Goal: Task Accomplishment & Management: Manage account settings

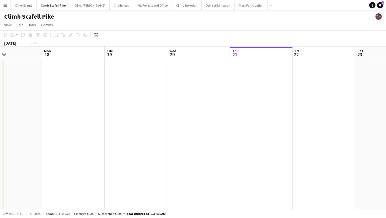
drag, startPoint x: 91, startPoint y: 124, endPoint x: 71, endPoint y: 150, distance: 33.0
click at [15, 150] on app-calendar-viewport "Fri 15 Sat 16 Sun 17 Mon 18 Tue 19 Wed 20 Thu 21 Fri 22 Sat 23 Sun 24 3/6 3 Job…" at bounding box center [193, 162] width 386 height 231
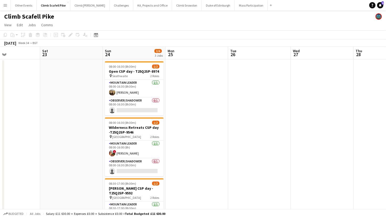
drag, startPoint x: 241, startPoint y: 131, endPoint x: 43, endPoint y: 145, distance: 198.2
click at [43, 145] on app-calendar-viewport "Tue 19 Wed 20 Thu 21 Fri 22 Sat 23 Sun 24 3/6 3 Jobs Mon 25 Tue 26 Wed 27 Thu 2…" at bounding box center [193, 162] width 386 height 231
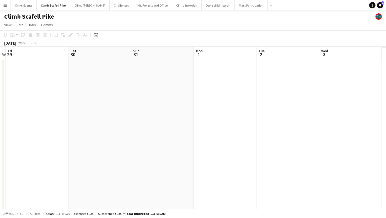
drag, startPoint x: 184, startPoint y: 136, endPoint x: 142, endPoint y: 139, distance: 42.5
click at [96, 139] on app-calendar-viewport "Mon 25 Tue 26 Wed 27 Thu 28 Fri 29 Sat 30 Sun 31 Mon 1 Tue 2 Wed 3 Thu 4 Fri 5" at bounding box center [193, 162] width 386 height 231
drag, startPoint x: 290, startPoint y: 136, endPoint x: 54, endPoint y: 142, distance: 236.3
click at [54, 142] on app-calendar-viewport "Mon 25 Tue 26 Wed 27 Thu 28 Fri 29 Sat 30 Sun 31 Mon 1 Tue 2 Wed 3 Thu 4 Fri 5" at bounding box center [193, 162] width 386 height 231
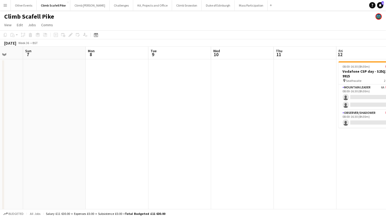
drag, startPoint x: 116, startPoint y: 139, endPoint x: 71, endPoint y: 140, distance: 45.3
click at [31, 143] on app-calendar-viewport "Tue 2 Wed 3 Thu 4 Fri 5 Sat 6 Sun 7 Mon 8 Tue 9 Wed 10 Thu 11 Fri 12 0/3 1 Job …" at bounding box center [193, 162] width 386 height 231
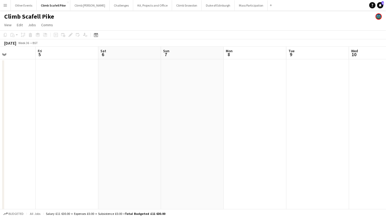
drag, startPoint x: 282, startPoint y: 133, endPoint x: 74, endPoint y: 138, distance: 207.3
click at [74, 138] on app-calendar-viewport "Tue 2 Wed 3 Thu 4 Fri 5 Sat 6 Sun 7 Mon 8 Tue 9 Wed 10 Thu 11 Fri 12 0/3 1 Job …" at bounding box center [193, 162] width 386 height 231
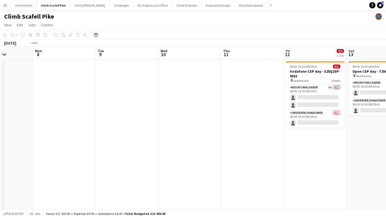
scroll to position [0, 169]
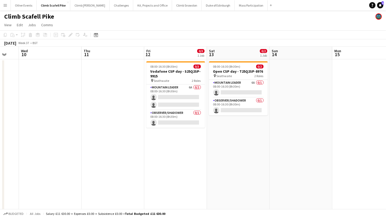
drag, startPoint x: 301, startPoint y: 131, endPoint x: 180, endPoint y: 138, distance: 120.9
click at [180, 138] on app-calendar-viewport "Sun 7 Mon 8 Tue 9 Wed 10 Thu 11 Fri 12 0/3 1 Job Sat 13 0/2 1 Job Sun 14 Mon 15…" at bounding box center [193, 162] width 386 height 231
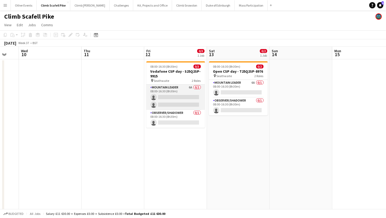
click at [184, 98] on app-card-role "Mountain Leader 6A 0/2 08:00-16:30 (8h30m) single-neutral-actions single-neutra…" at bounding box center [175, 96] width 59 height 25
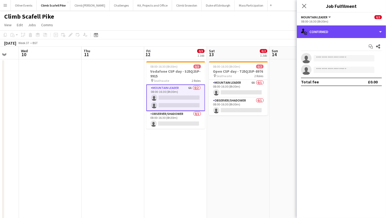
drag, startPoint x: 333, startPoint y: 28, endPoint x: 340, endPoint y: 40, distance: 14.0
click at [333, 28] on div "single-neutral-actions-check-2 Confirmed" at bounding box center [341, 31] width 89 height 13
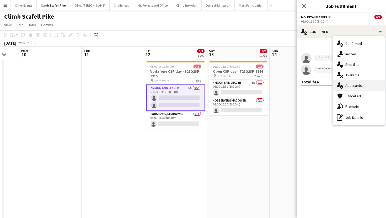
click at [358, 85] on div "single-neutral-actions-information Applicants" at bounding box center [358, 85] width 52 height 10
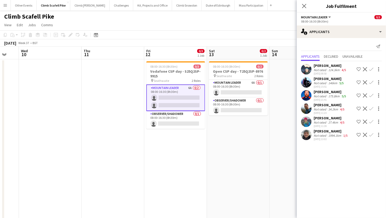
click at [304, 123] on app-user-avatar at bounding box center [306, 121] width 10 height 10
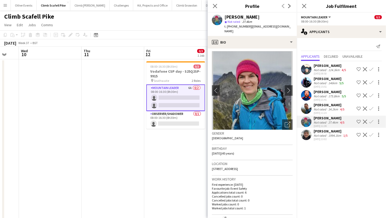
scroll to position [1, 0]
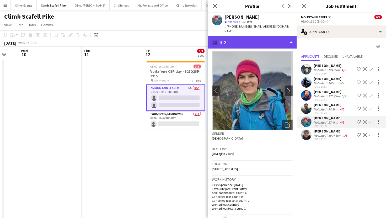
click at [279, 36] on div "profile Bio" at bounding box center [251, 42] width 89 height 13
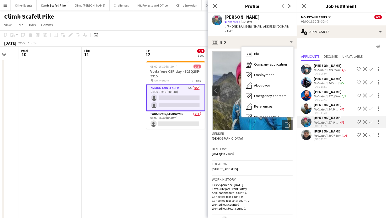
click at [159, 142] on app-date-cell "08:00-16:30 (8h30m) 0/3 Vodafone CSP day - S25Q2SP-9915 pin Seathwaite 2 Roles …" at bounding box center [175, 156] width 63 height 194
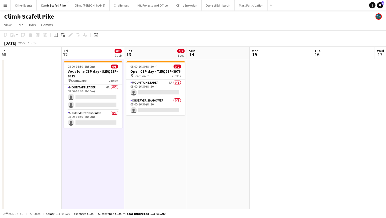
drag, startPoint x: 226, startPoint y: 151, endPoint x: 145, endPoint y: 155, distance: 80.7
click at [145, 155] on app-calendar-viewport "Sun 7 Mon 8 Tue 9 Wed 10 Thu 11 Fri 12 0/3 1 Job Sat 13 0/2 1 Job Sun 14 Mon 15…" at bounding box center [193, 162] width 386 height 231
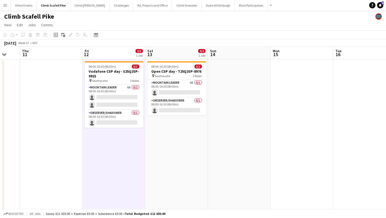
drag, startPoint x: 234, startPoint y: 112, endPoint x: 255, endPoint y: 106, distance: 21.7
click at [255, 107] on app-calendar-viewport "Sun 7 Mon 8 Tue 9 Wed 10 Thu 11 Fri 12 0/3 1 Job Sat 13 0/2 1 Job Sun 14 Mon 15…" at bounding box center [193, 162] width 386 height 231
click at [182, 87] on app-card-role "Mountain Leader 6A 0/1 08:00-16:30 (8h30m) single-neutral-actions" at bounding box center [176, 89] width 59 height 18
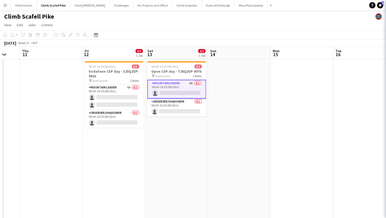
scroll to position [0, 231]
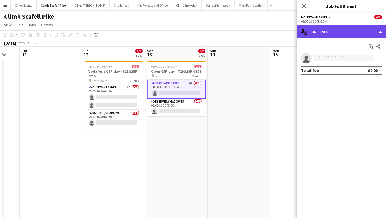
click at [341, 28] on div "single-neutral-actions-check-2 Confirmed" at bounding box center [341, 31] width 89 height 13
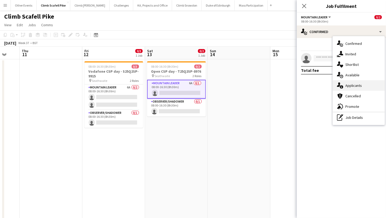
click at [353, 87] on div "single-neutral-actions-information Applicants" at bounding box center [358, 85] width 52 height 10
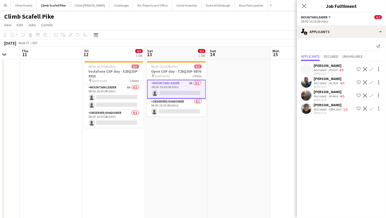
click at [302, 112] on app-user-avatar at bounding box center [306, 108] width 10 height 10
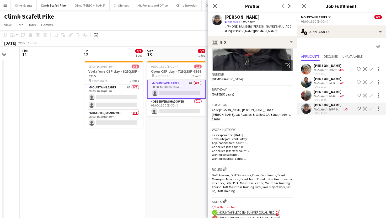
scroll to position [89, 0]
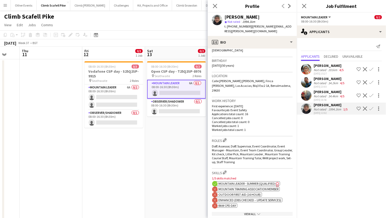
click at [251, 212] on div "View All chevron-down" at bounding box center [252, 214] width 81 height 4
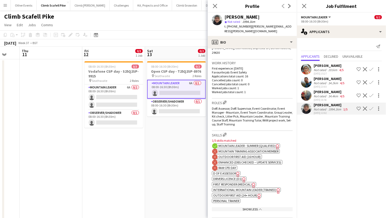
scroll to position [131, 0]
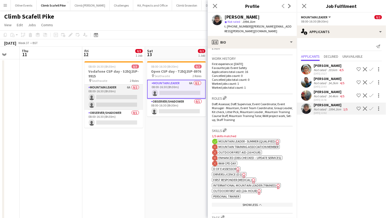
click at [131, 98] on app-card-role "Mountain Leader 6A 0/2 08:00-16:30 (8h30m) single-neutral-actions single-neutra…" at bounding box center [113, 96] width 59 height 25
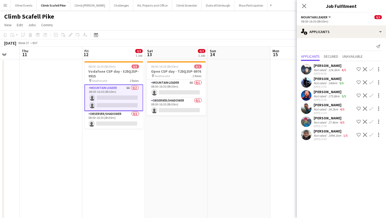
click at [372, 68] on app-icon "Confirm" at bounding box center [371, 69] width 4 height 4
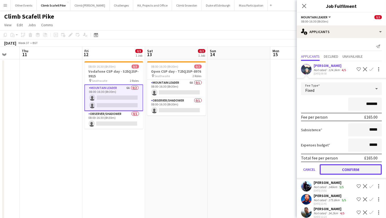
click at [357, 171] on button "Confirm" at bounding box center [350, 169] width 62 height 10
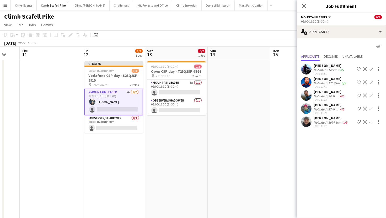
click at [276, 138] on app-date-cell at bounding box center [301, 156] width 63 height 194
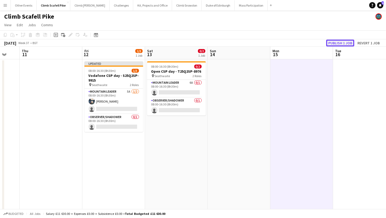
click at [345, 41] on button "Publish 1 job" at bounding box center [340, 43] width 28 height 7
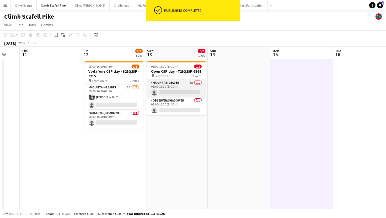
click at [184, 87] on app-card-role "Mountain Leader 6A 0/1 08:00-16:30 (8h30m) single-neutral-actions" at bounding box center [176, 89] width 59 height 18
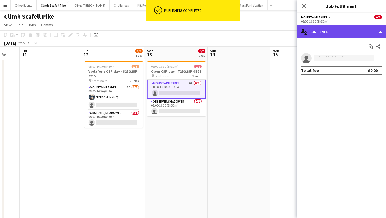
click at [352, 31] on div "single-neutral-actions-check-2 Confirmed" at bounding box center [341, 31] width 89 height 13
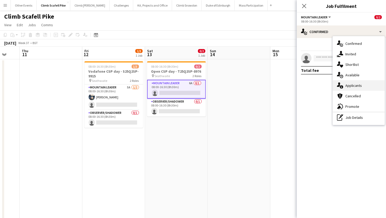
click at [363, 87] on div "single-neutral-actions-information Applicants" at bounding box center [358, 85] width 52 height 10
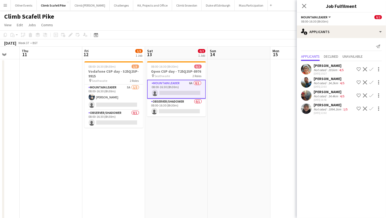
click at [306, 65] on app-user-avatar at bounding box center [306, 69] width 10 height 10
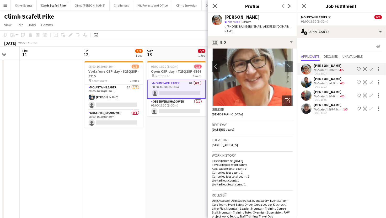
scroll to position [26, 0]
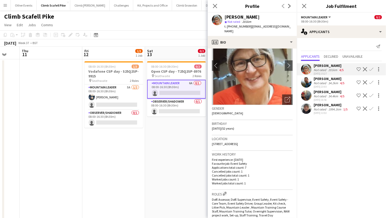
click at [307, 83] on app-user-avatar at bounding box center [306, 82] width 10 height 10
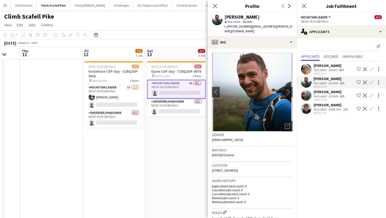
click at [310, 99] on div at bounding box center [306, 95] width 10 height 10
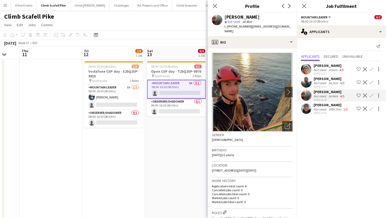
click at [310, 106] on app-user-avatar at bounding box center [306, 108] width 10 height 10
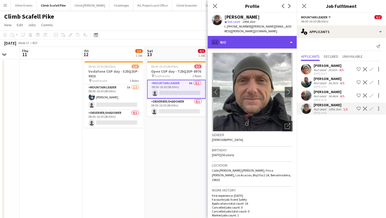
click at [257, 41] on div "profile Bio" at bounding box center [251, 42] width 89 height 13
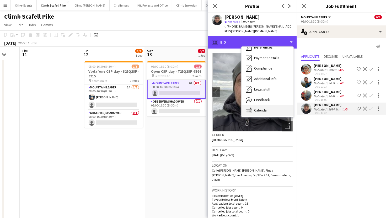
scroll to position [59, 0]
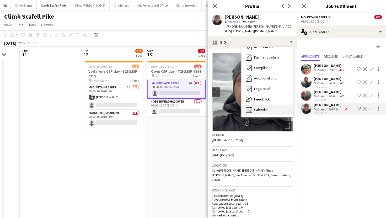
click at [261, 109] on div "Calendar Calendar" at bounding box center [267, 110] width 52 height 10
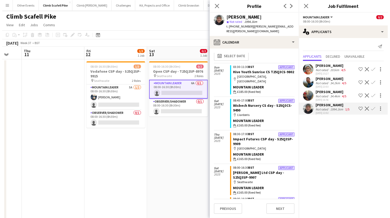
scroll to position [0, 0]
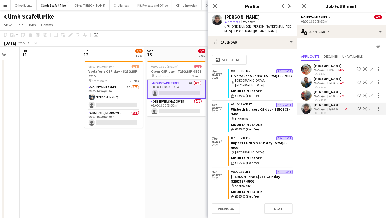
click at [133, 172] on app-date-cell "08:00-16:30 (8h30m) 1/3 Vodafone CSP day - S25Q2SP-9915 pin Seathwaite 2 Roles …" at bounding box center [113, 156] width 63 height 194
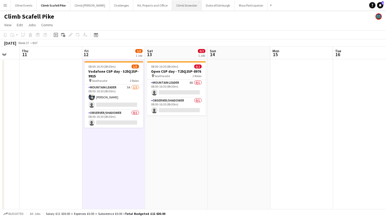
click at [172, 6] on button "Climb Snowdon Close" at bounding box center [187, 5] width 30 height 10
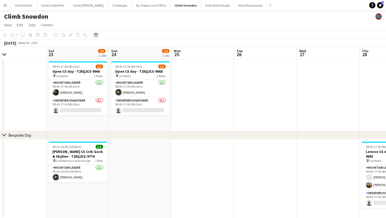
drag, startPoint x: 349, startPoint y: 169, endPoint x: 215, endPoint y: 178, distance: 134.7
click at [208, 182] on app-calendar-viewport "Wed 20 Thu 21 1/1 1 Job Fri 22 Sat 23 2/3 2 Jobs Sun 24 1/2 1 Job Mon 25 Tue 26…" at bounding box center [193, 145] width 386 height 196
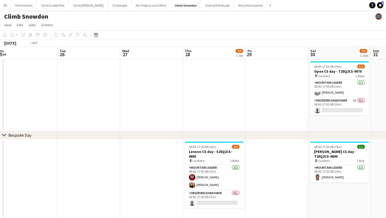
drag, startPoint x: 305, startPoint y: 171, endPoint x: 147, endPoint y: 183, distance: 158.2
click at [140, 183] on app-calendar-viewport "Fri 22 Sat 23 2/3 2 Jobs Sun 24 1/2 1 Job Mon 25 Tue 26 Wed 27 Thu 28 2/3 1 Job…" at bounding box center [193, 145] width 386 height 196
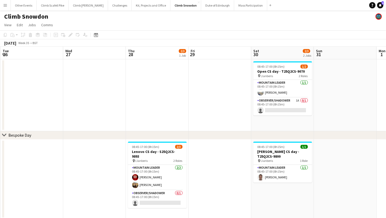
drag, startPoint x: 272, startPoint y: 171, endPoint x: 215, endPoint y: 174, distance: 56.6
click at [216, 174] on app-calendar-viewport "Fri 22 Sat 23 2/3 2 Jobs Sun 24 1/2 1 Job Mon 25 Tue 26 Wed 27 Thu 28 2/3 1 Job…" at bounding box center [193, 145] width 386 height 196
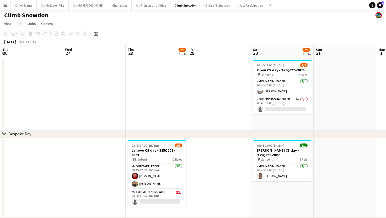
scroll to position [2, 0]
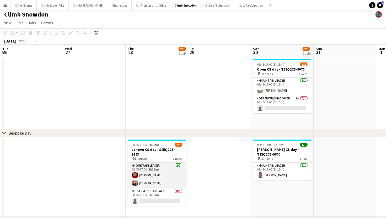
click at [156, 175] on app-card-role "Mountain Leader [DATE] 08:45-17:00 (8h15m) [PERSON_NAME] [PERSON_NAME]" at bounding box center [157, 174] width 59 height 25
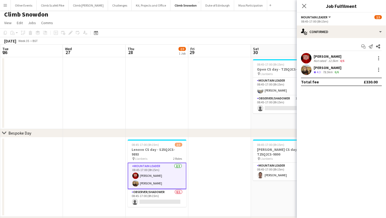
click at [304, 68] on app-user-avatar at bounding box center [306, 69] width 10 height 10
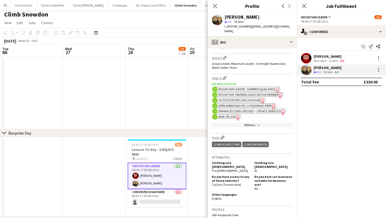
scroll to position [0, 0]
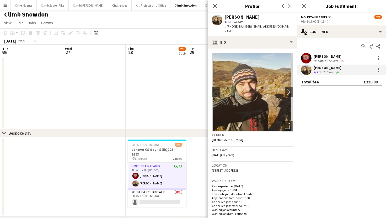
click at [309, 58] on app-user-avatar at bounding box center [306, 58] width 10 height 10
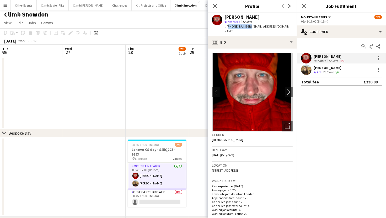
drag, startPoint x: 247, startPoint y: 27, endPoint x: 227, endPoint y: 27, distance: 20.7
click at [227, 27] on span "t. [PHONE_NUMBER]" at bounding box center [237, 26] width 27 height 4
copy span "[PHONE_NUMBER]"
click at [371, 45] on icon "Send notification" at bounding box center [370, 46] width 4 height 4
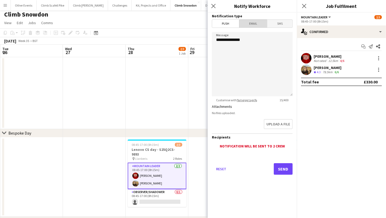
click at [255, 25] on span "Email" at bounding box center [253, 24] width 28 height 8
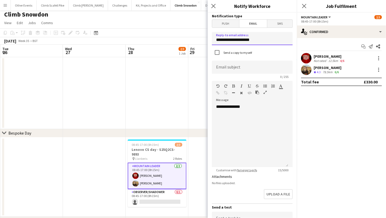
drag, startPoint x: 254, startPoint y: 40, endPoint x: 214, endPoint y: 39, distance: 39.3
click at [214, 39] on input "**********" at bounding box center [252, 38] width 81 height 13
type input "**********"
click at [227, 68] on input at bounding box center [252, 67] width 81 height 13
click at [221, 69] on input "**********" at bounding box center [252, 67] width 81 height 13
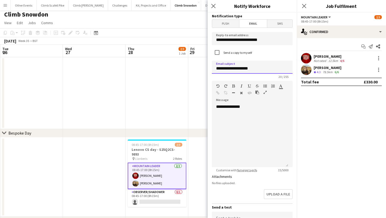
click at [220, 69] on input "**********" at bounding box center [252, 67] width 81 height 13
click at [275, 67] on input "**********" at bounding box center [252, 67] width 81 height 13
type input "**********"
click at [280, 122] on div "**********" at bounding box center [250, 135] width 76 height 63
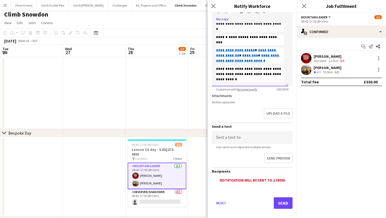
scroll to position [84, 0]
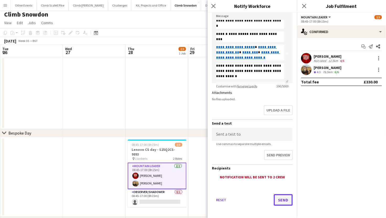
click at [283, 194] on button "Send" at bounding box center [282, 200] width 19 height 12
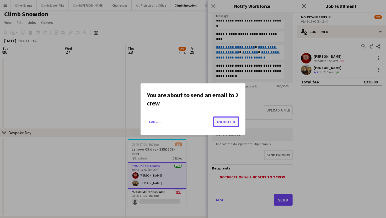
click at [220, 123] on button "Proceed" at bounding box center [226, 121] width 26 height 10
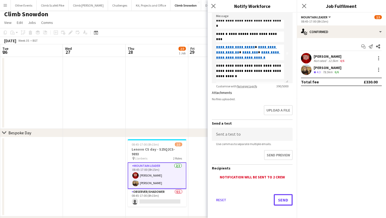
scroll to position [2, 0]
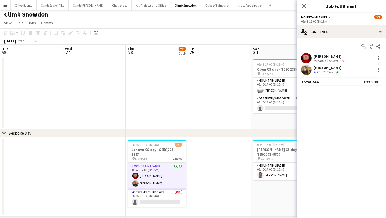
click at [229, 153] on app-date-cell at bounding box center [219, 176] width 63 height 79
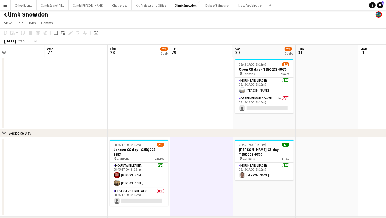
drag, startPoint x: 130, startPoint y: 199, endPoint x: 139, endPoint y: 197, distance: 9.1
click at [109, 199] on app-calendar-viewport "Sun 24 1/2 1 Job Mon 25 Tue 26 Wed 27 Thu 28 2/3 1 Job Fri 29 Sat 30 2/3 2 Jobs…" at bounding box center [193, 143] width 386 height 196
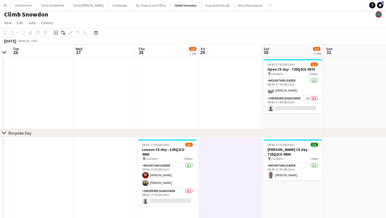
scroll to position [0, 109]
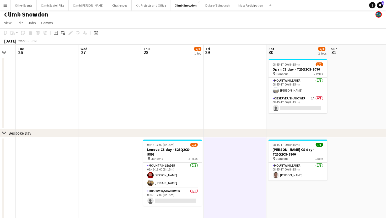
drag, startPoint x: 277, startPoint y: 170, endPoint x: 216, endPoint y: 165, distance: 61.8
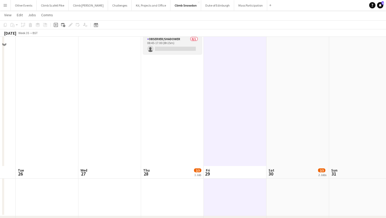
scroll to position [0, 0]
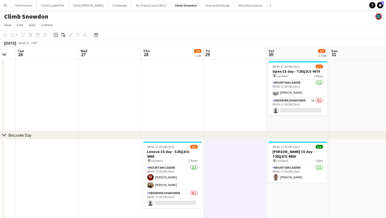
drag, startPoint x: 176, startPoint y: 138, endPoint x: 108, endPoint y: 145, distance: 67.9
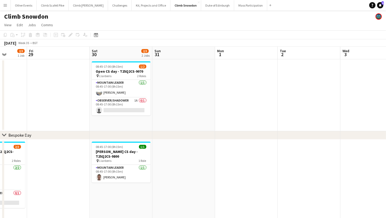
drag, startPoint x: 266, startPoint y: 116, endPoint x: 138, endPoint y: 124, distance: 128.4
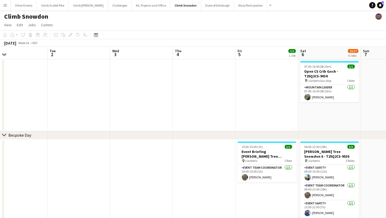
drag, startPoint x: 249, startPoint y: 110, endPoint x: 133, endPoint y: 118, distance: 116.8
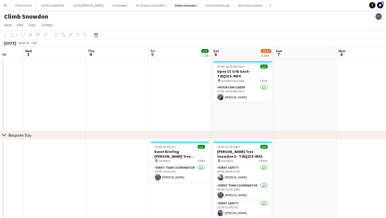
drag, startPoint x: 252, startPoint y: 110, endPoint x: 187, endPoint y: 113, distance: 65.0
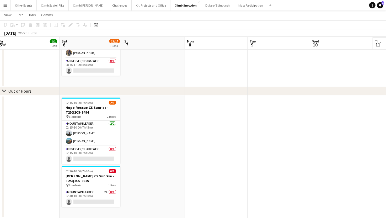
scroll to position [0, 150]
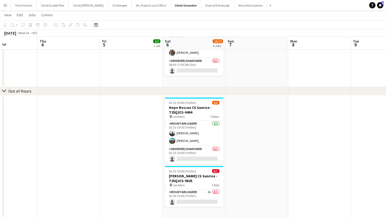
drag, startPoint x: 264, startPoint y: 147, endPoint x: 244, endPoint y: 146, distance: 19.6
click at [193, 193] on app-card-role "Mountain Leader 2A 0/1 02:30-10:00 (7h30m) single-neutral-actions" at bounding box center [194, 198] width 59 height 18
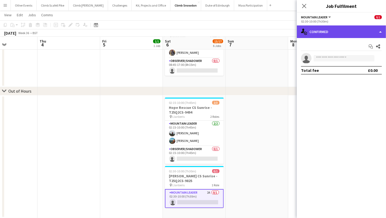
click at [333, 36] on div "single-neutral-actions-check-2 Confirmed" at bounding box center [341, 31] width 89 height 13
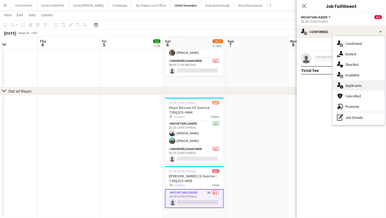
click at [358, 85] on div "single-neutral-actions-information Applicants" at bounding box center [358, 85] width 52 height 10
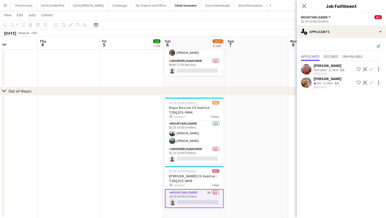
click at [371, 82] on app-icon "Confirm" at bounding box center [371, 82] width 4 height 4
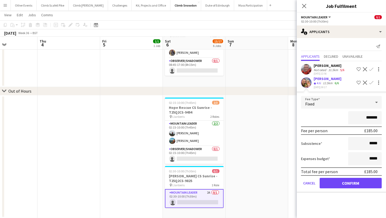
click at [333, 42] on div "Send notification" at bounding box center [341, 46] width 81 height 9
click at [286, 120] on app-date-cell at bounding box center [256, 156] width 63 height 123
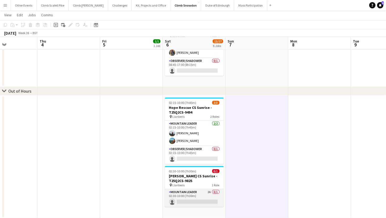
click at [206, 195] on app-card-role "Mountain Leader 2A 0/1 02:30-10:00 (7h30m) single-neutral-actions" at bounding box center [194, 198] width 59 height 18
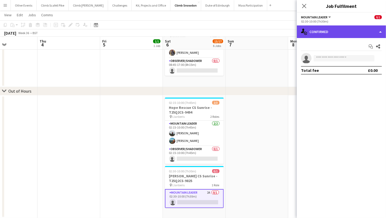
click at [347, 31] on div "single-neutral-actions-check-2 Confirmed" at bounding box center [341, 31] width 89 height 13
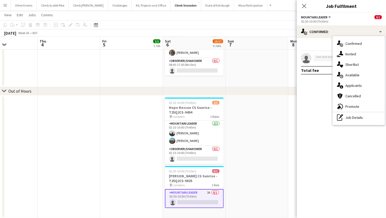
click at [311, 147] on mat-expansion-panel "check Confirmed Start chat Share single-neutral-actions Total fee £0.00" at bounding box center [341, 128] width 89 height 180
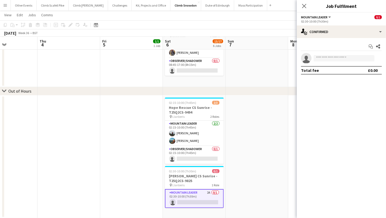
click at [250, 157] on app-date-cell at bounding box center [256, 156] width 63 height 123
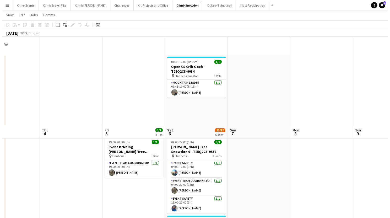
scroll to position [0, 0]
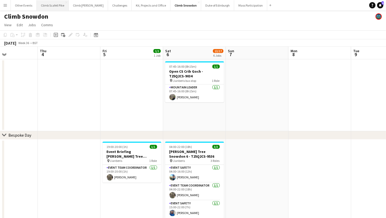
click at [49, 5] on button "Climb Scafell Pike Close" at bounding box center [53, 5] width 32 height 10
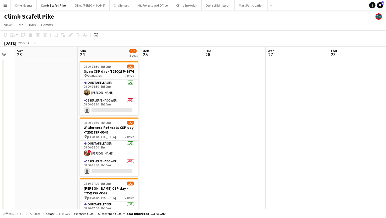
drag, startPoint x: 335, startPoint y: 151, endPoint x: 171, endPoint y: 156, distance: 164.0
click at [171, 156] on app-calendar-viewport "Wed 20 Thu 21 Fri 22 Sat 23 Sun 24 3/6 3 Jobs Mon 25 Tue 26 Wed 27 Thu 28 Fri 2…" at bounding box center [193, 162] width 386 height 231
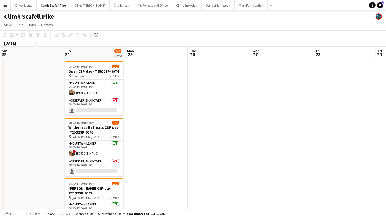
drag, startPoint x: 156, startPoint y: 152, endPoint x: 42, endPoint y: 154, distance: 114.5
click at [41, 154] on app-calendar-viewport "Wed 20 Thu 21 Fri 22 Sat 23 Sun 24 3/6 3 Jobs Mon 25 Tue 26 Wed 27 Thu 28 Fri 2…" at bounding box center [193, 162] width 386 height 231
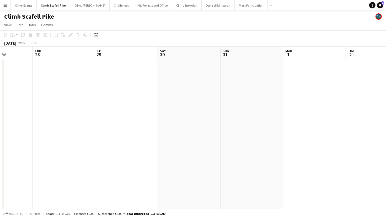
drag, startPoint x: 302, startPoint y: 153, endPoint x: 85, endPoint y: 158, distance: 216.4
click at [85, 158] on app-calendar-viewport "Sun 24 3/6 3 Jobs Mon 25 Tue 26 Wed 27 Thu 28 Fri 29 Sat 30 Sun 31 Mon 1 Tue 2 …" at bounding box center [193, 162] width 386 height 231
drag, startPoint x: 238, startPoint y: 150, endPoint x: 98, endPoint y: 158, distance: 139.6
click at [73, 158] on app-calendar-viewport "Wed 27 Thu 28 Fri 29 Sat 30 Sun 31 Mon 1 Tue 2 Wed 3 Thu 4 Fri 5 Sat 6 Sun 7" at bounding box center [193, 162] width 386 height 231
click at [107, 149] on app-calendar-viewport "Tue 2 Wed 3 Thu 4 Fri 5 Sat 6 Sun 7 Mon 8 Tue 9 Wed 10 Thu 11 Fri 12 1/3 1 Job …" at bounding box center [193, 162] width 386 height 231
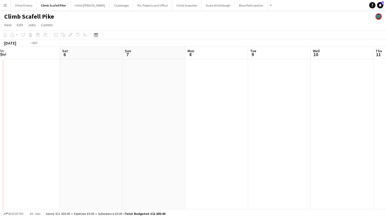
drag, startPoint x: 304, startPoint y: 145, endPoint x: 107, endPoint y: 152, distance: 196.8
click at [107, 152] on app-calendar-viewport "Tue 2 Wed 3 Thu 4 Fri 5 Sat 6 Sun 7 Mon 8 Tue 9 Wed 10 Thu 11 Fri 12 1/3 1 Job …" at bounding box center [193, 162] width 386 height 231
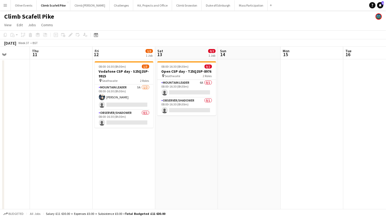
drag, startPoint x: 297, startPoint y: 153, endPoint x: 204, endPoint y: 158, distance: 93.1
click at [204, 158] on app-calendar-viewport "Mon 8 Tue 9 Wed 10 Thu 11 Fri 12 1/3 1 Job Sat 13 0/2 1 Job Sun 14 Mon 15 Tue 1…" at bounding box center [193, 162] width 386 height 231
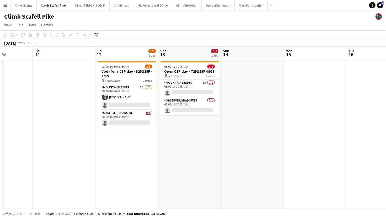
drag, startPoint x: 313, startPoint y: 152, endPoint x: 318, endPoint y: 152, distance: 5.0
click at [318, 152] on app-calendar-viewport "Mon 8 Tue 9 Wed 10 Thu 11 Fri 12 1/3 1 Job Sat 13 0/2 1 Job Sun 14 Mon 15 Tue 1…" at bounding box center [193, 162] width 386 height 231
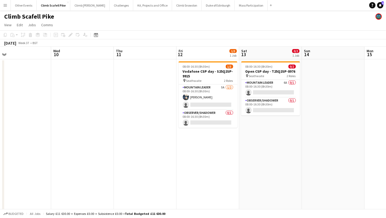
drag, startPoint x: 215, startPoint y: 155, endPoint x: 293, endPoint y: 160, distance: 79.0
click at [294, 161] on app-calendar-viewport "Sun 7 Mon 8 Tue 9 Wed 10 Thu 11 Fri 12 1/3 1 Job Sat 13 0/2 1 Job Sun 14 Mon 15…" at bounding box center [193, 162] width 386 height 231
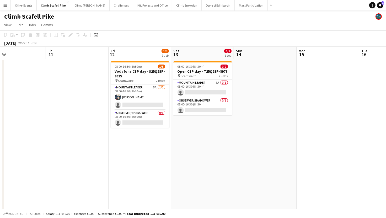
scroll to position [0, 206]
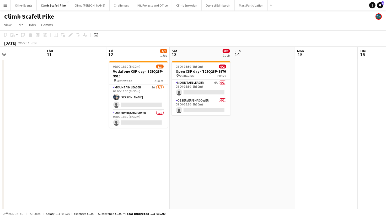
drag, startPoint x: 306, startPoint y: 149, endPoint x: 237, endPoint y: 150, distance: 69.2
click at [237, 150] on app-calendar-viewport "Sun 7 Mon 8 Tue 9 Wed 10 Thu 11 Fri 12 1/3 1 Job Sat 13 0/2 1 Job Sun 14 Mon 15…" at bounding box center [193, 162] width 386 height 231
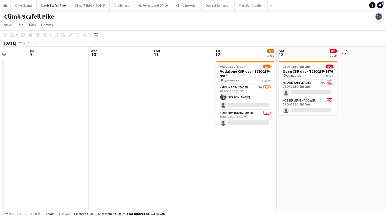
drag, startPoint x: 138, startPoint y: 153, endPoint x: 245, endPoint y: 153, distance: 106.9
click at [245, 153] on app-calendar-viewport "Sat 6 Sun 7 Mon 8 Tue 9 Wed 10 Thu 11 Fri 12 1/3 1 Job Sat 13 0/2 1 Job Sun 14 …" at bounding box center [193, 162] width 386 height 231
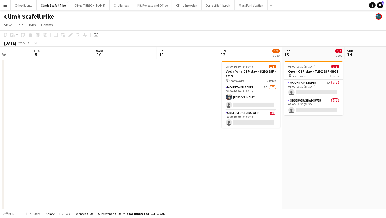
drag, startPoint x: 185, startPoint y: 156, endPoint x: 193, endPoint y: 157, distance: 7.7
click at [191, 157] on app-calendar-viewport "Sat 6 Sun 7 Mon 8 Tue 9 Wed 10 Thu 11 Fri 12 1/3 1 Job Sat 13 0/2 1 Job Sun 14 …" at bounding box center [193, 162] width 386 height 231
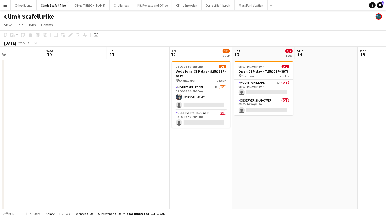
drag, startPoint x: 290, startPoint y: 162, endPoint x: 259, endPoint y: 163, distance: 31.4
click at [259, 163] on app-calendar-viewport "Sat 6 Sun 7 Mon 8 Tue 9 Wed 10 Thu 11 Fri 12 1/3 1 Job Sat 13 0/2 1 Job Sun 14 …" at bounding box center [193, 162] width 386 height 231
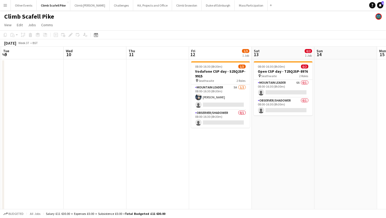
scroll to position [0, 178]
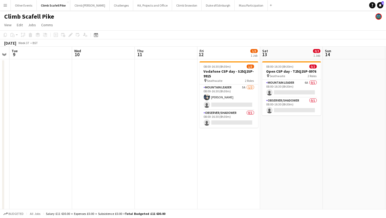
drag, startPoint x: 199, startPoint y: 162, endPoint x: 227, endPoint y: 162, distance: 28.0
click at [227, 162] on app-calendar-viewport "Sat 6 Sun 7 Mon 8 Tue 9 Wed 10 Thu 11 Fri 12 1/3 1 Job Sat 13 0/2 1 Job Sun 14 …" at bounding box center [193, 162] width 386 height 231
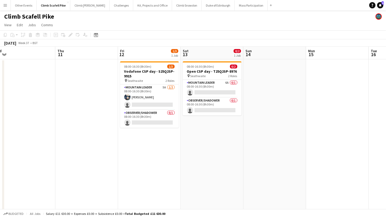
drag, startPoint x: 244, startPoint y: 150, endPoint x: 172, endPoint y: 153, distance: 72.1
click at [172, 153] on app-calendar-viewport "Sat 6 Sun 7 Mon 8 Tue 9 Wed 10 Thu 11 Fri 12 1/3 1 Job Sat 13 0/2 1 Job Sun 14 …" at bounding box center [193, 162] width 386 height 231
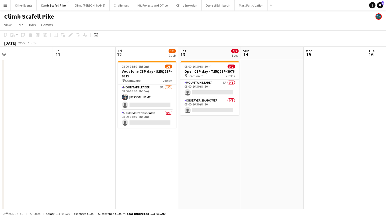
drag, startPoint x: 143, startPoint y: 154, endPoint x: 137, endPoint y: 154, distance: 6.0
click at [138, 155] on app-calendar-viewport "Sat 6 Sun 7 Mon 8 Tue 9 Wed 10 Thu 11 Fri 12 1/3 1 Job Sat 13 0/2 1 Job Sun 14 …" at bounding box center [193, 162] width 386 height 231
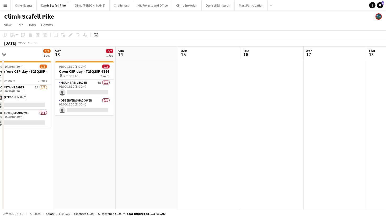
scroll to position [0, 139]
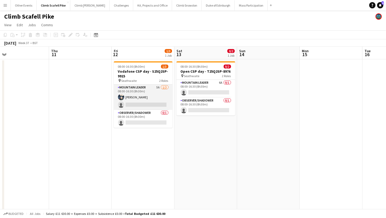
click at [160, 94] on app-card-role "Mountain Leader 5A [DATE] 08:00-16:30 (8h30m) [PERSON_NAME] single-neutral-acti…" at bounding box center [143, 96] width 59 height 25
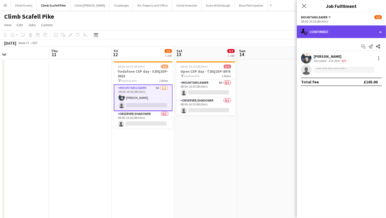
click at [340, 27] on div "single-neutral-actions-check-2 Confirmed" at bounding box center [341, 31] width 89 height 13
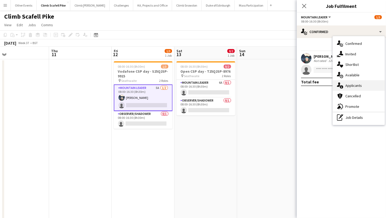
click at [352, 86] on div "single-neutral-actions-information Applicants" at bounding box center [358, 85] width 52 height 10
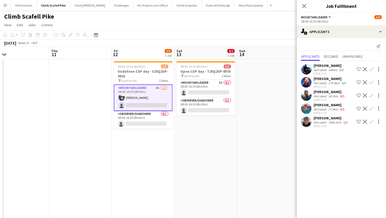
click at [308, 68] on app-user-avatar at bounding box center [306, 69] width 10 height 10
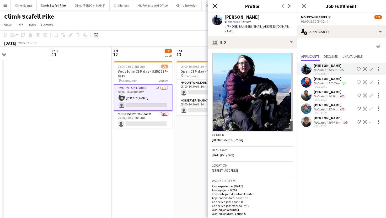
click at [215, 5] on icon "Close pop-in" at bounding box center [214, 5] width 5 height 5
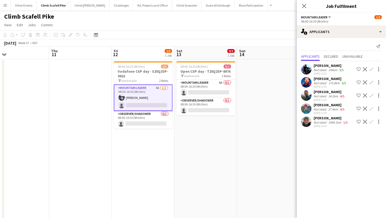
drag, startPoint x: 226, startPoint y: 161, endPoint x: 227, endPoint y: 158, distance: 3.2
click at [226, 161] on app-date-cell "08:00-16:30 (8h30m) 0/2 Open CSP day - T25Q2SP-8976 pin Seathwaite 2 Roles Moun…" at bounding box center [205, 156] width 63 height 194
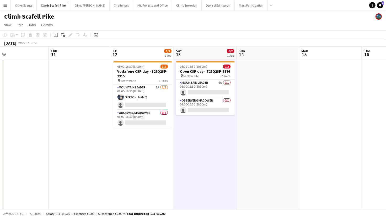
click at [274, 149] on app-date-cell at bounding box center [267, 156] width 63 height 194
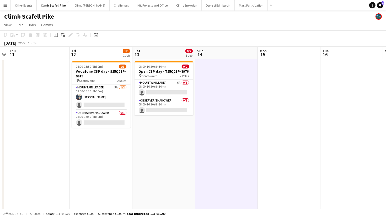
scroll to position [0, 183]
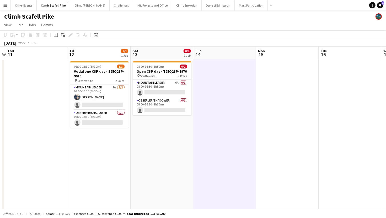
drag, startPoint x: 343, startPoint y: 117, endPoint x: 300, endPoint y: 124, distance: 43.7
click at [300, 124] on app-calendar-viewport "Mon 8 Tue 9 Wed 10 Thu 11 Fri 12 1/3 1 Job Sat 13 0/2 1 Job Sun 14 Mon 15 Tue 1…" at bounding box center [193, 162] width 386 height 231
